Goal: Task Accomplishment & Management: Use online tool/utility

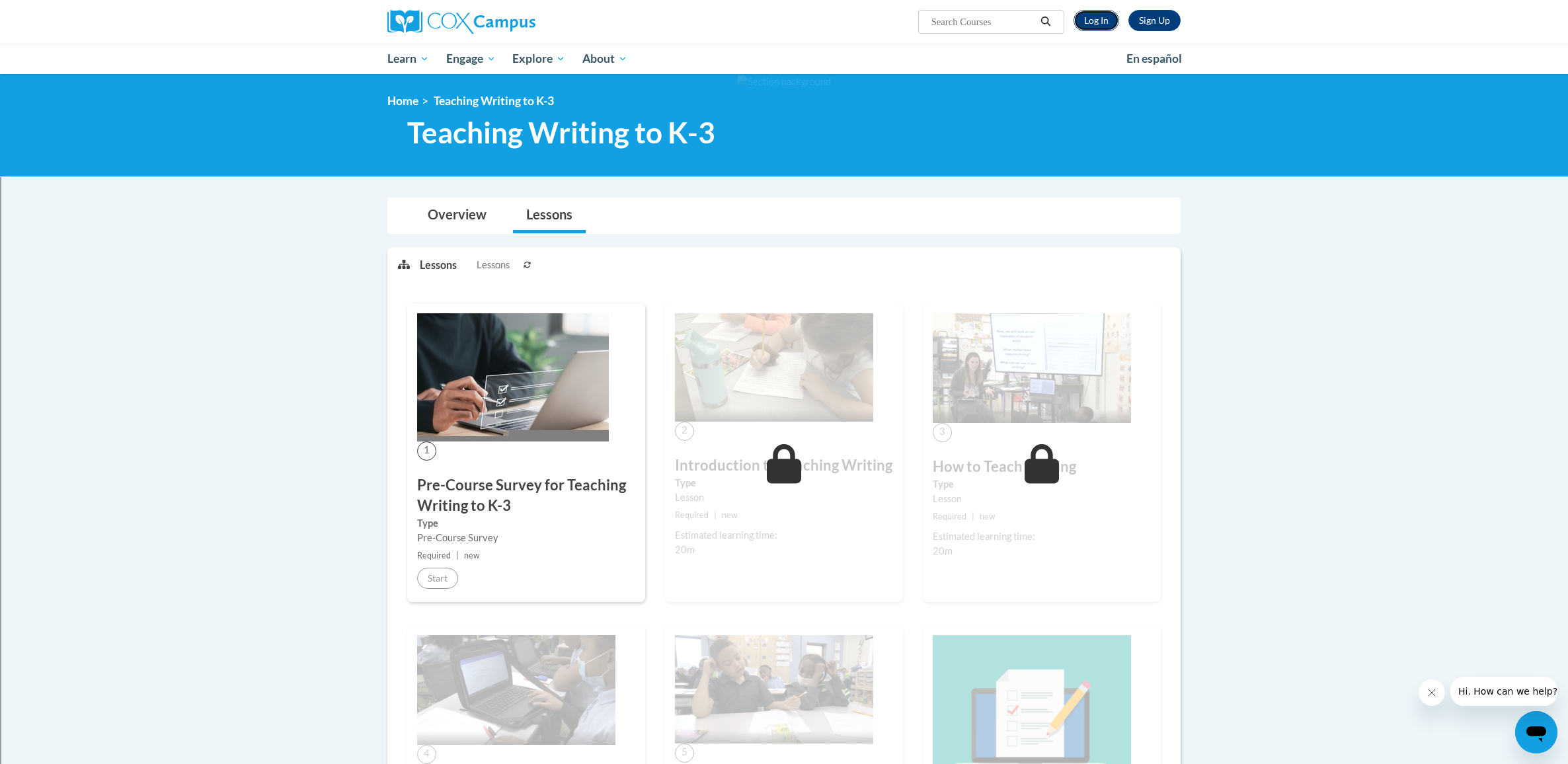
click at [1094, 24] on link "Log In" at bounding box center [1096, 20] width 45 height 21
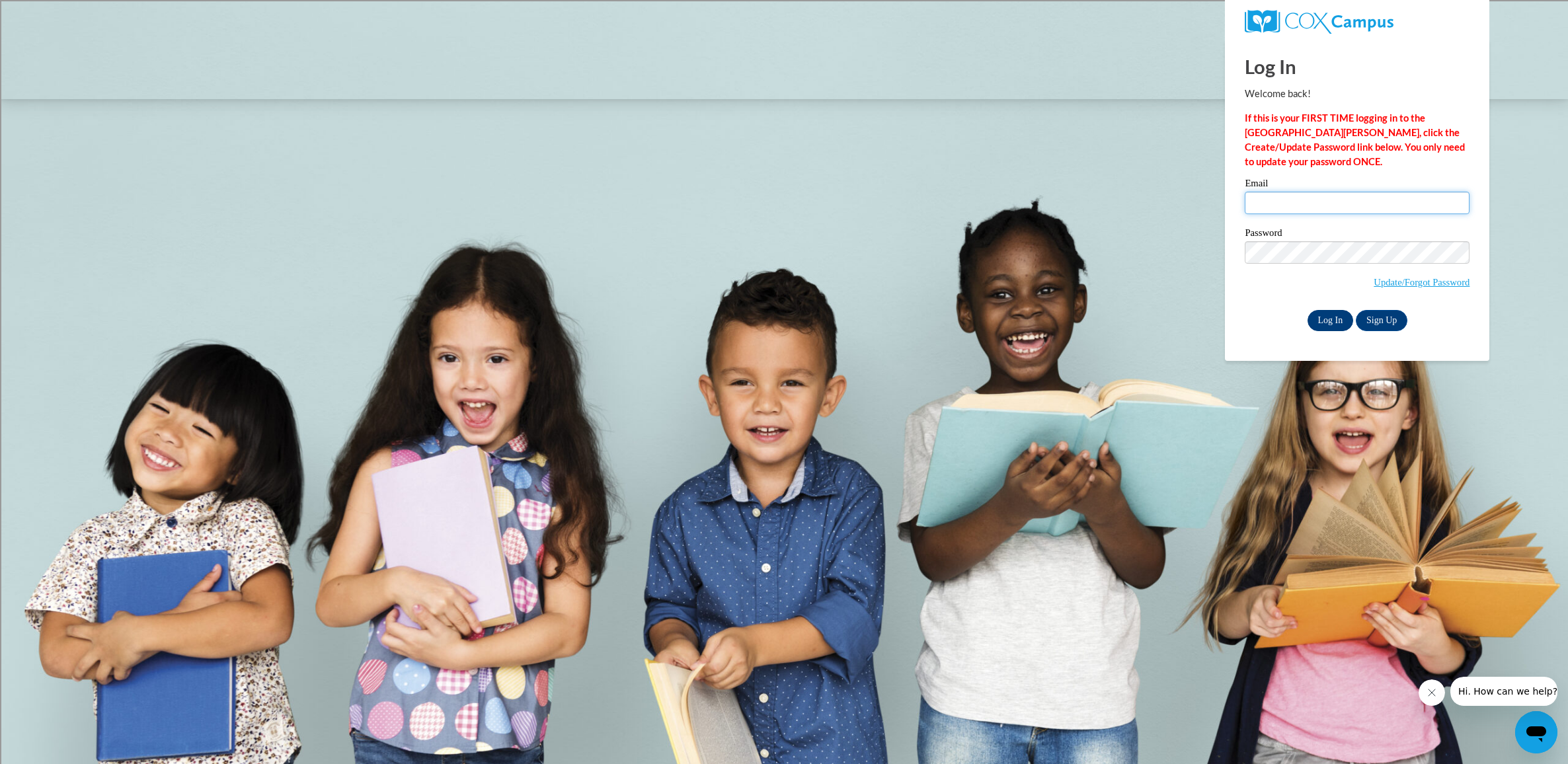
type input "cristina.salazar@rusd.org"
click at [1335, 319] on input "Log In" at bounding box center [1330, 320] width 46 height 21
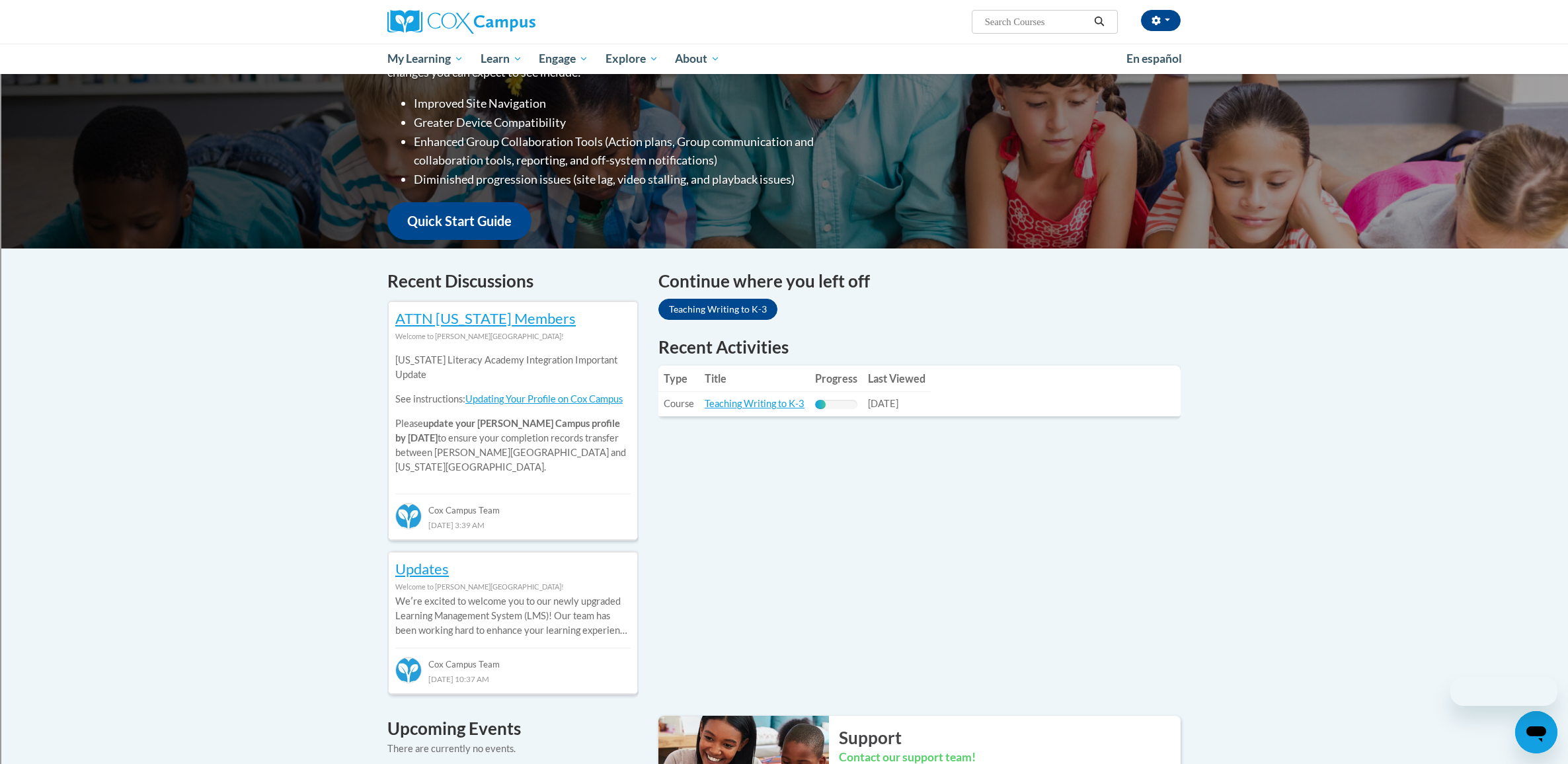
scroll to position [264, 0]
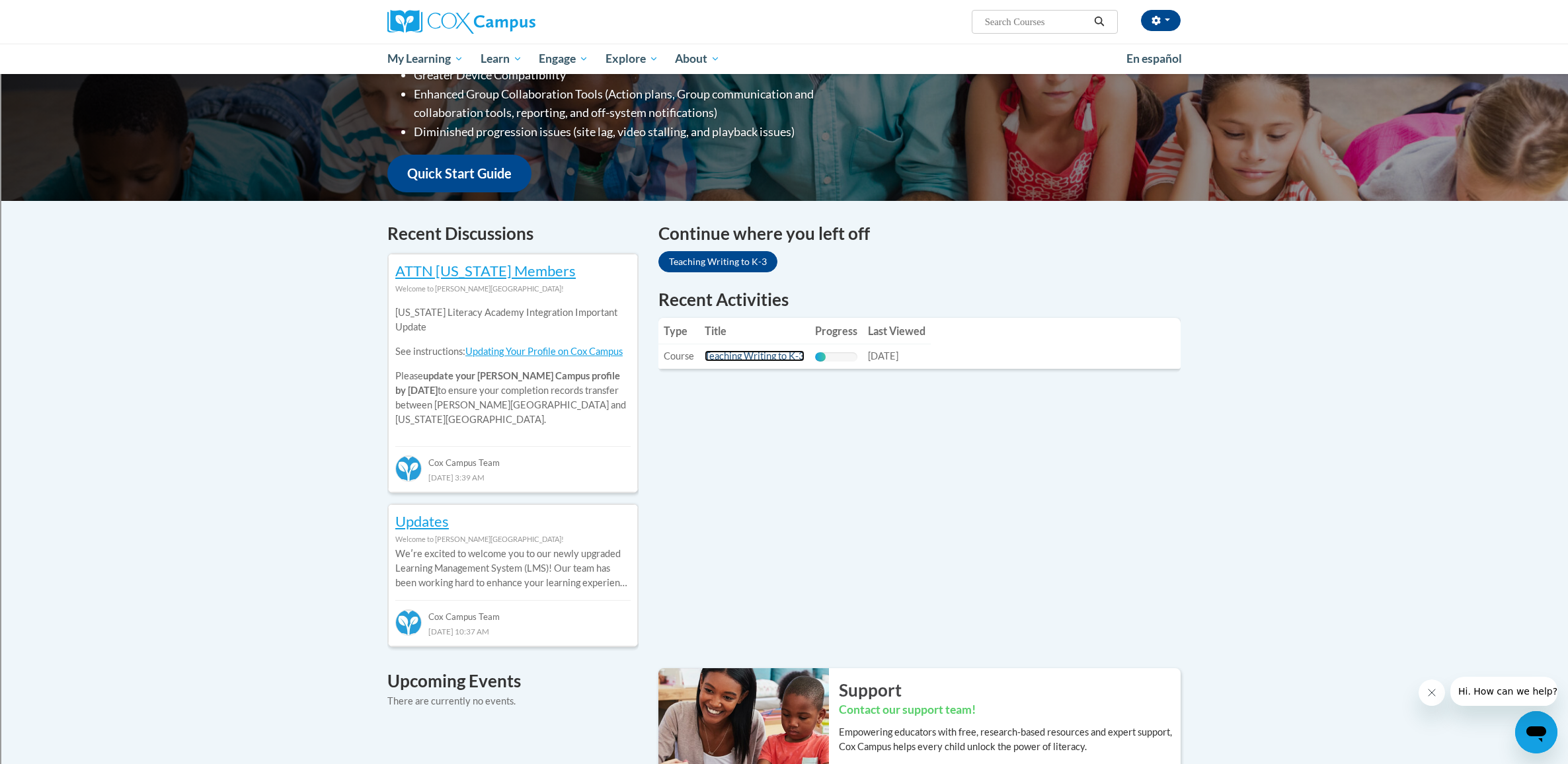
click at [732, 356] on link "Teaching Writing to K-3" at bounding box center [755, 356] width 100 height 12
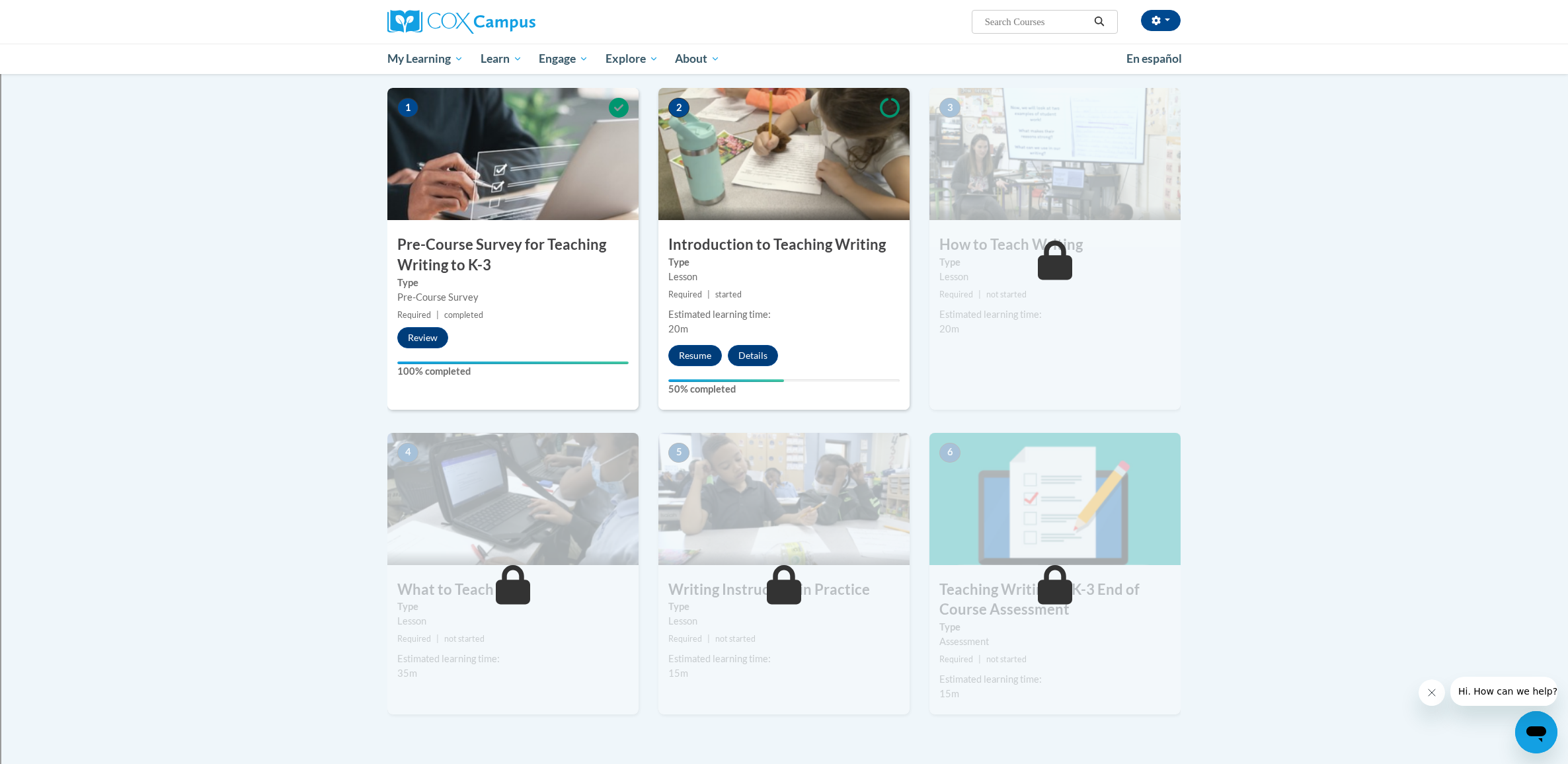
scroll to position [306, 0]
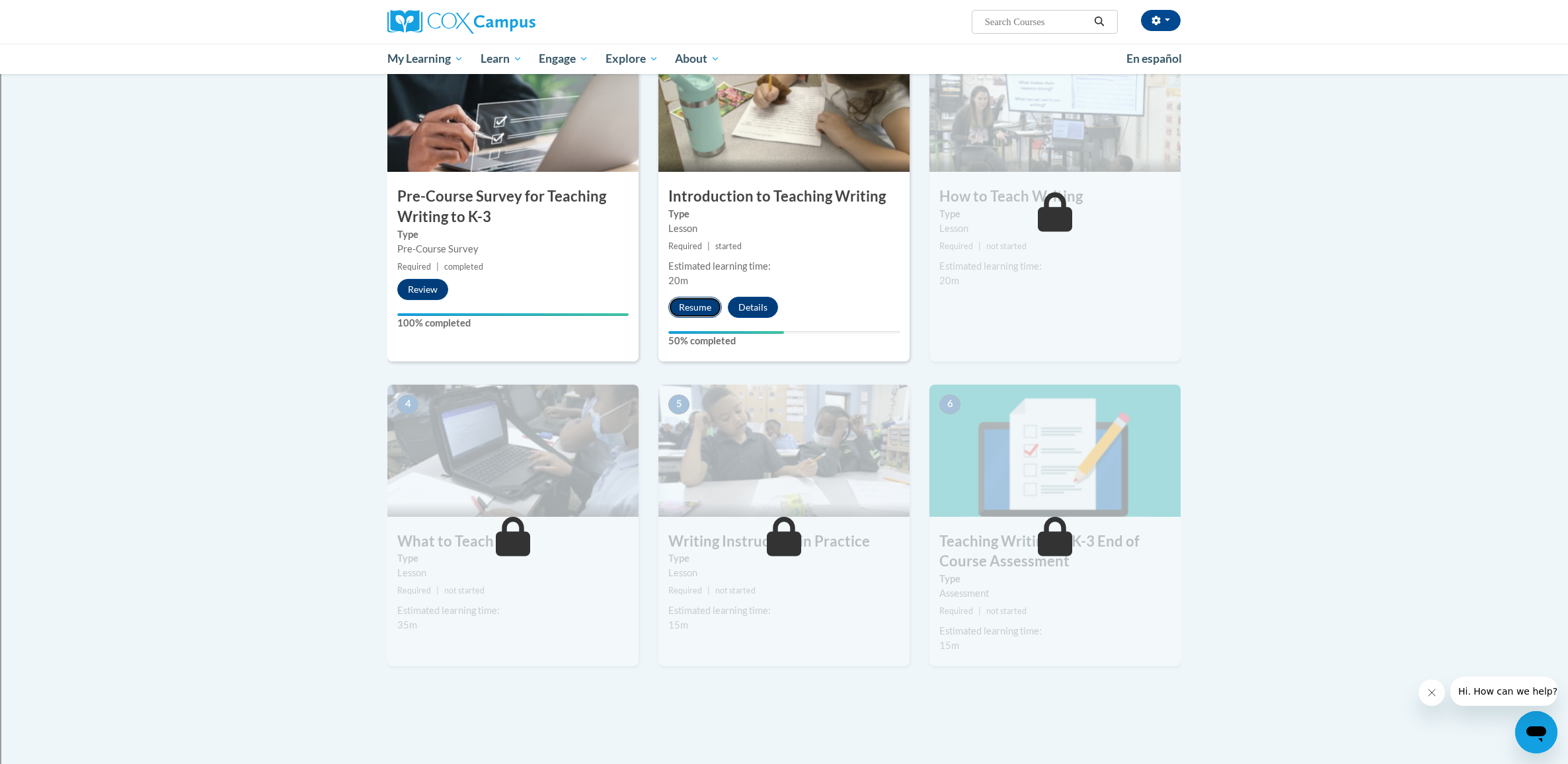
click at [699, 308] on button "Resume" at bounding box center [695, 308] width 54 height 21
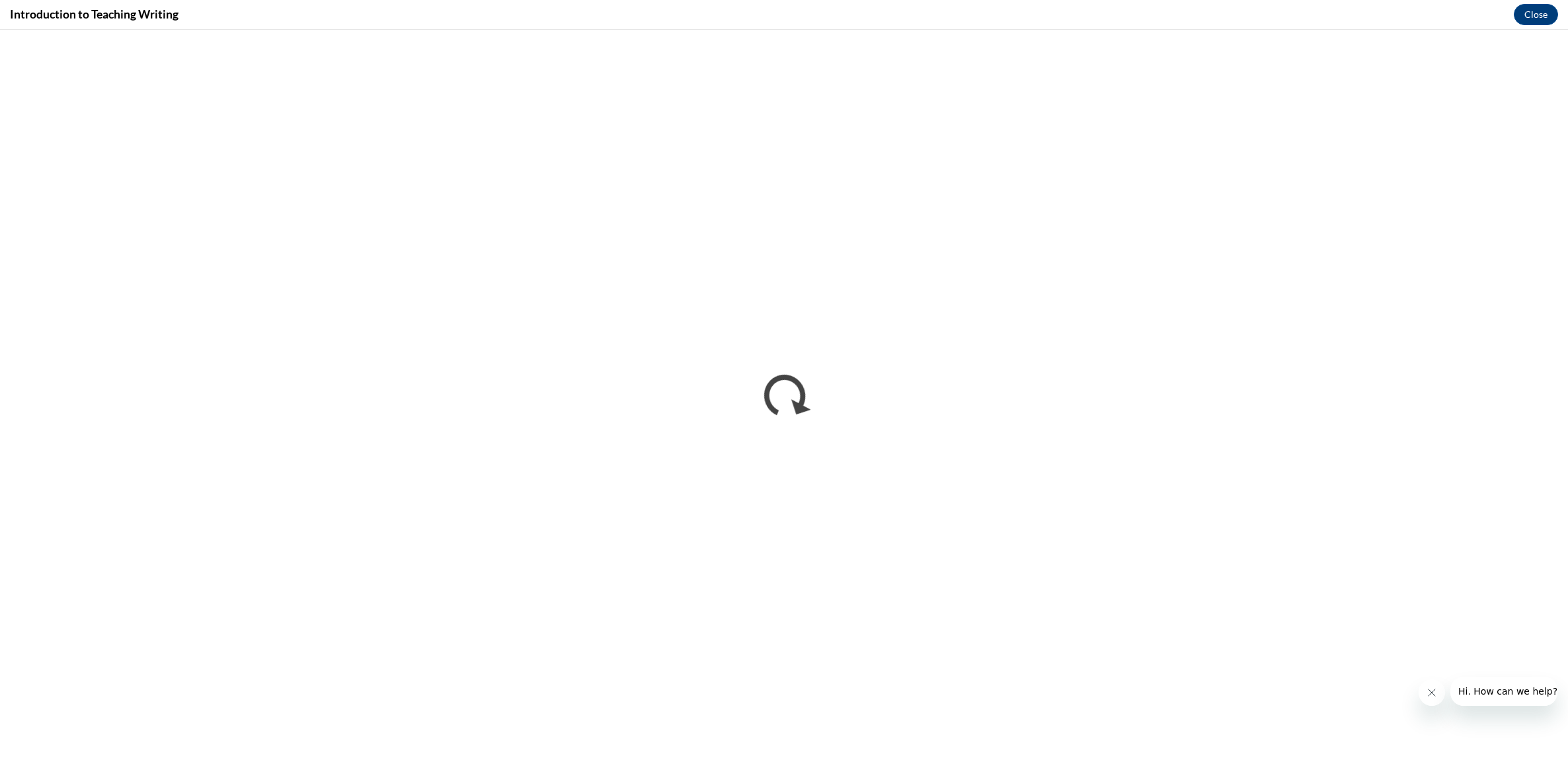
scroll to position [0, 0]
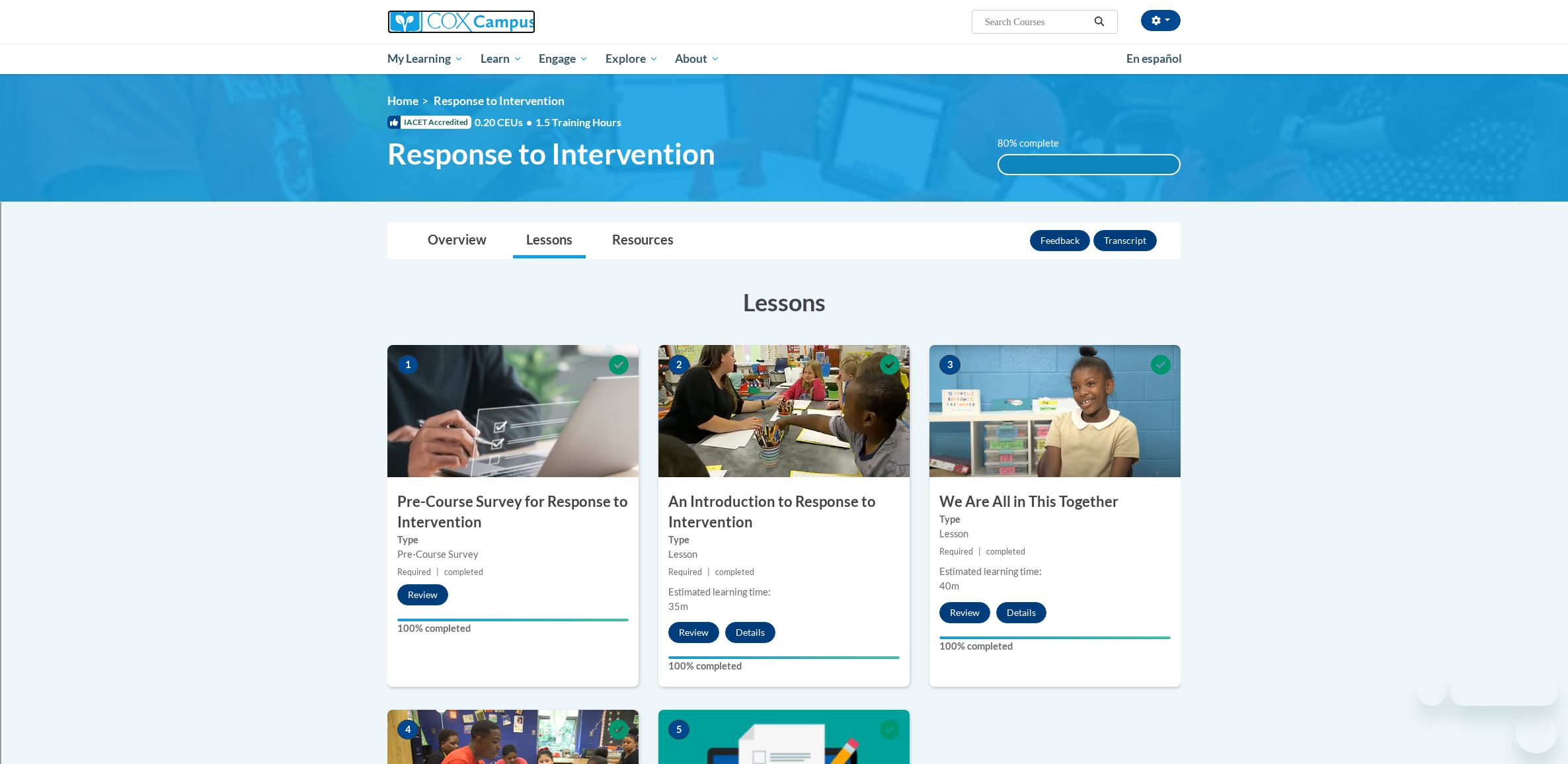
click at [451, 13] on img at bounding box center [462, 21] width 148 height 24
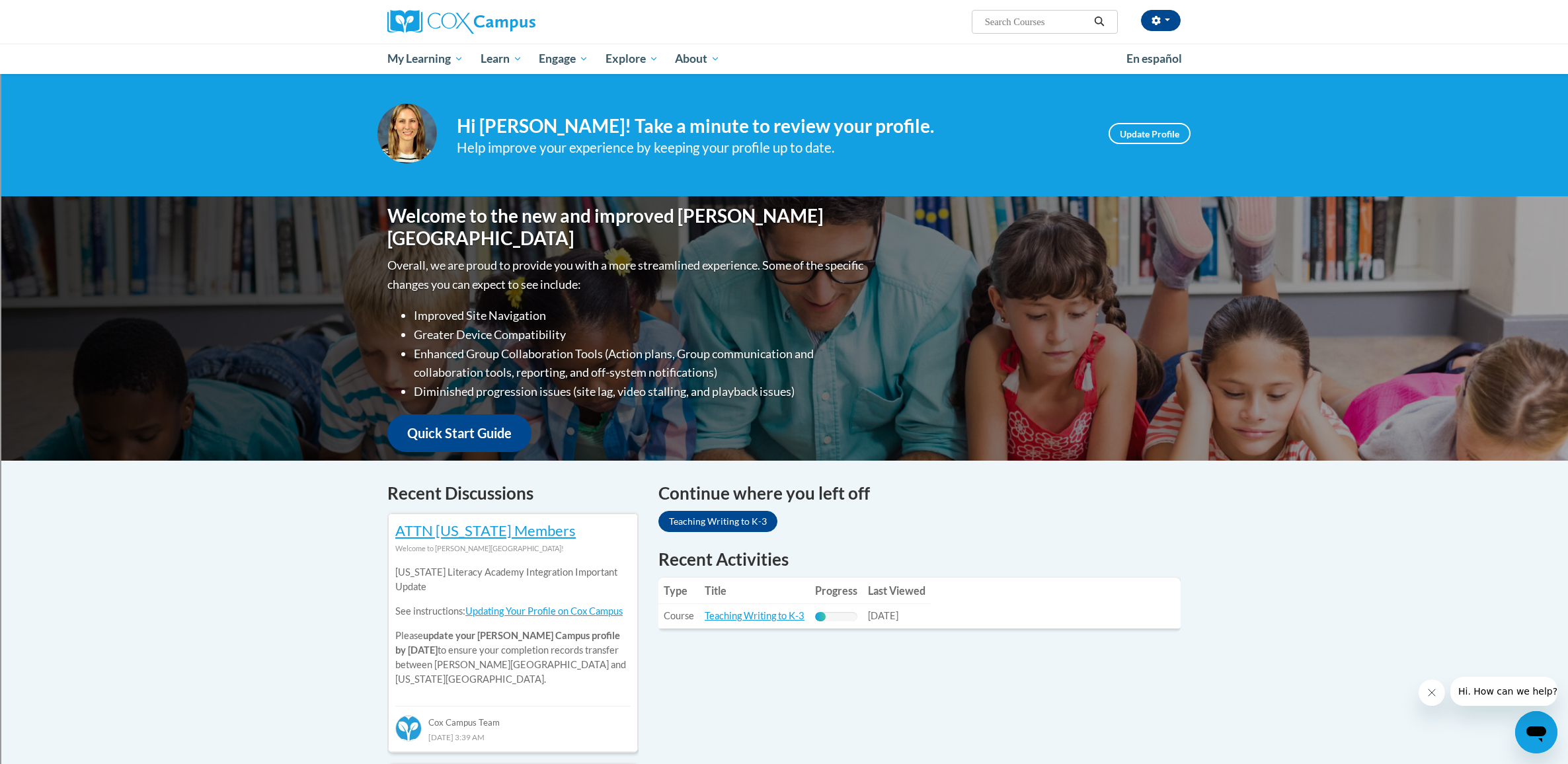
scroll to position [3, 0]
click at [747, 617] on link "Teaching Writing to K-3" at bounding box center [755, 617] width 100 height 12
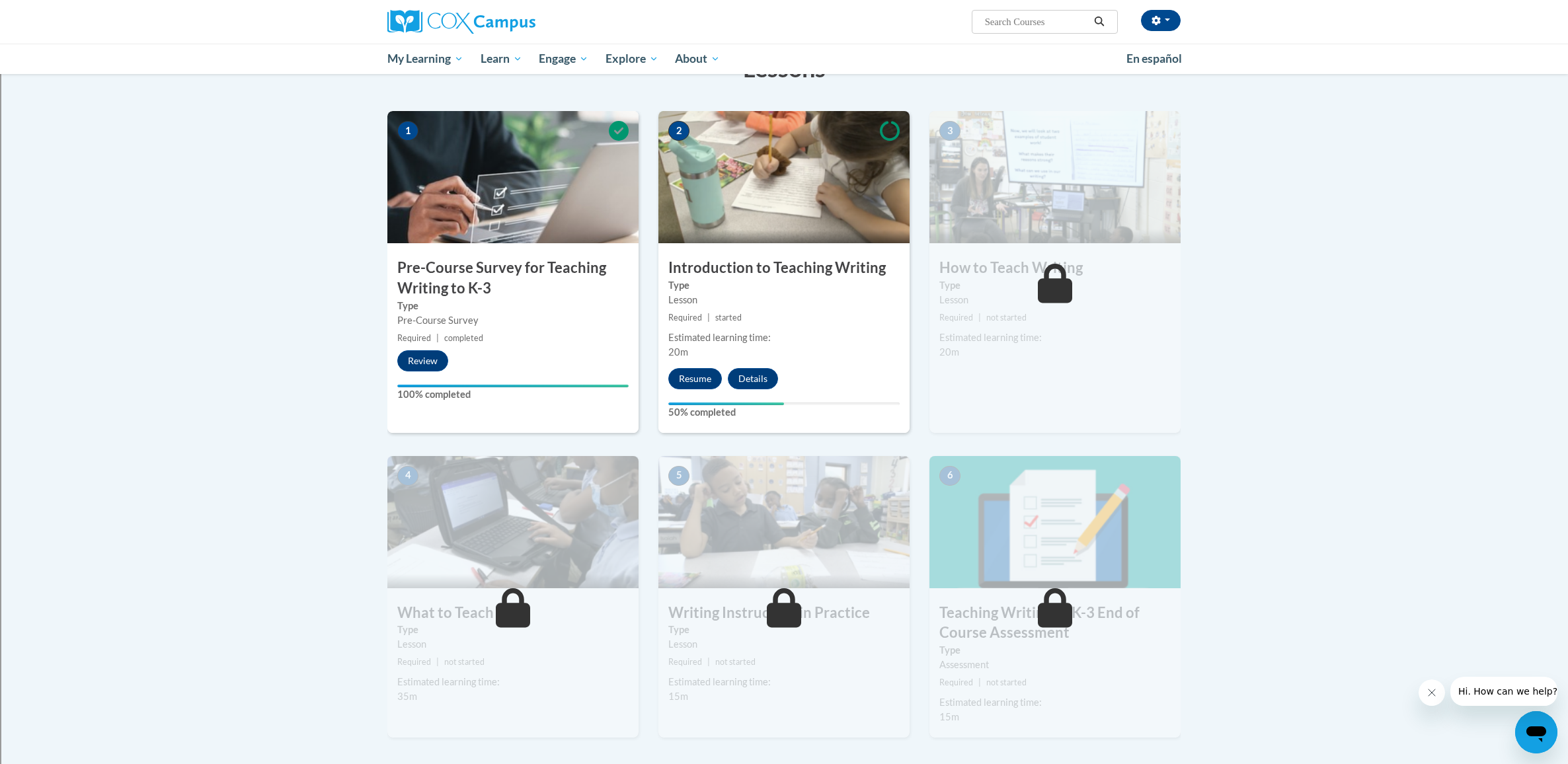
scroll to position [337, 0]
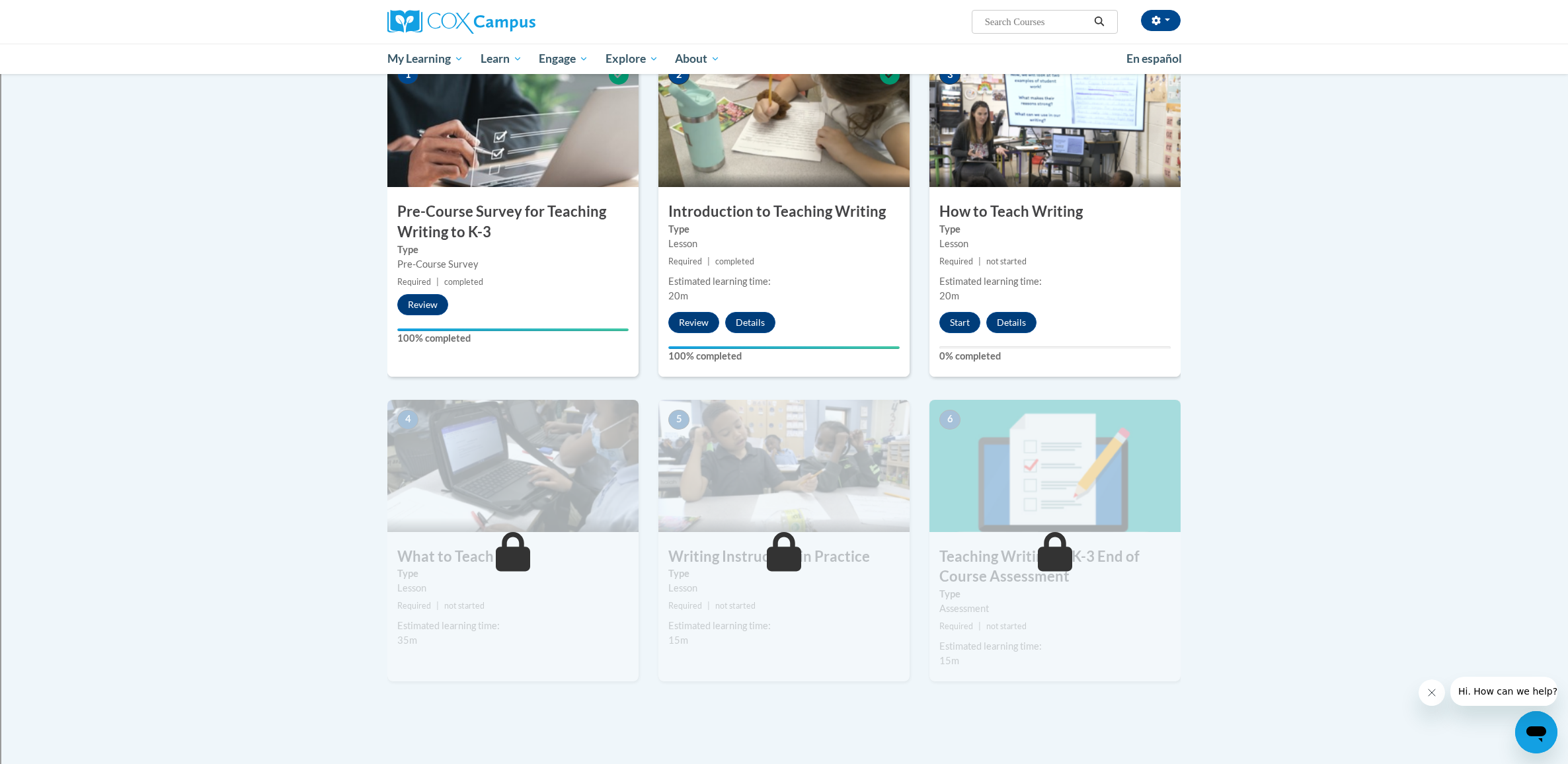
scroll to position [302, 0]
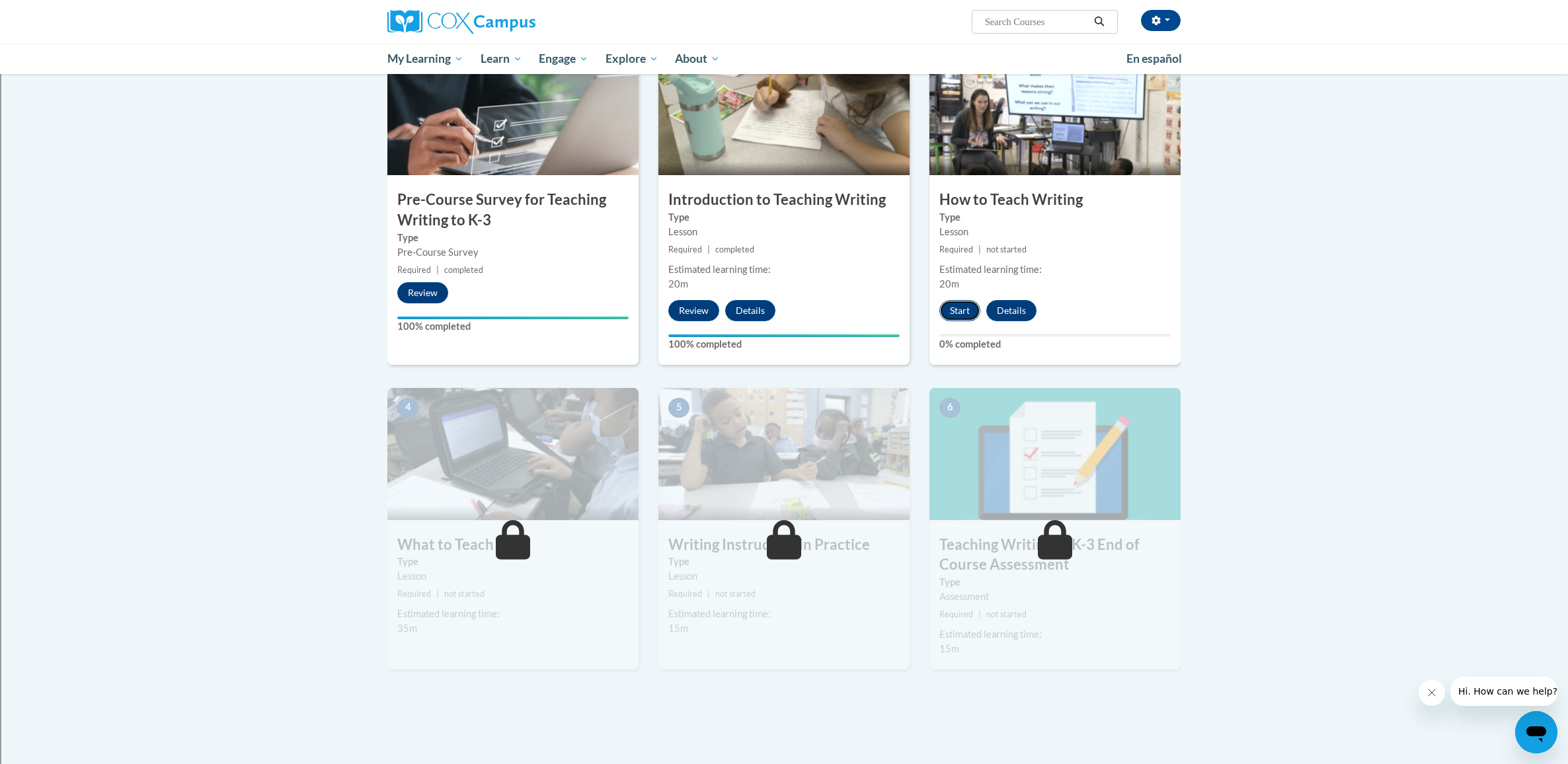
click at [967, 310] on button "Start" at bounding box center [960, 311] width 41 height 21
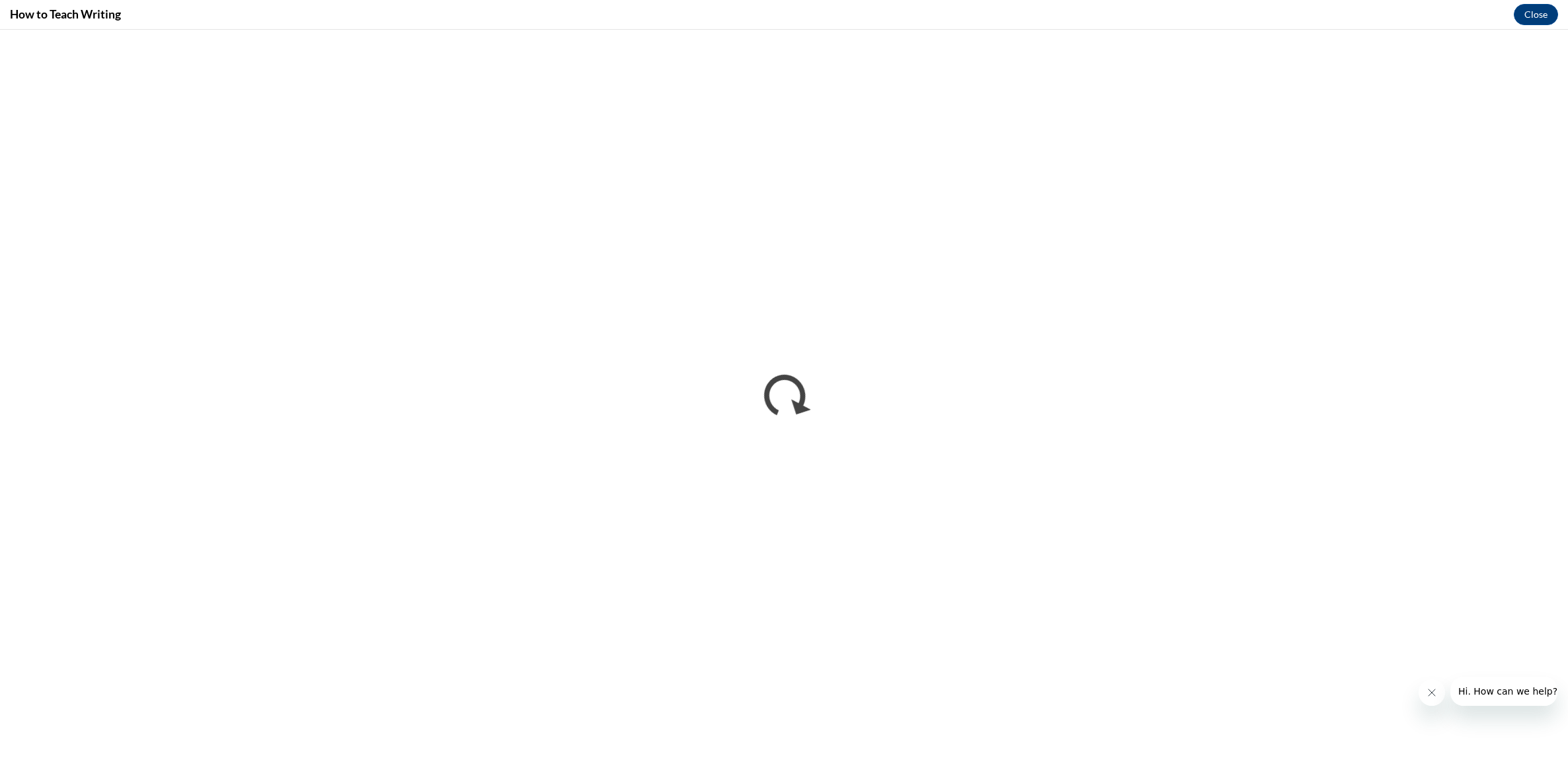
scroll to position [0, 0]
